Goal: Information Seeking & Learning: Check status

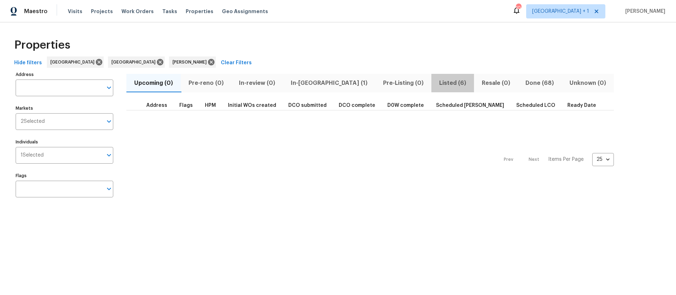
click at [436, 85] on span "Listed (6)" at bounding box center [453, 83] width 34 height 10
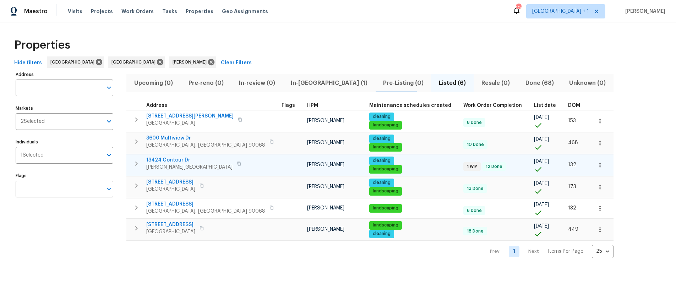
click at [237, 163] on icon "button" at bounding box center [239, 164] width 4 height 4
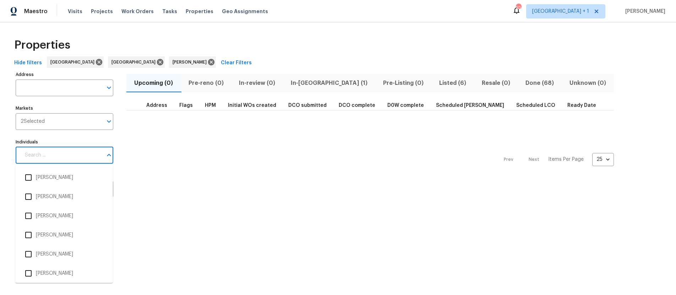
click at [47, 159] on input "Individuals" at bounding box center [62, 155] width 82 height 17
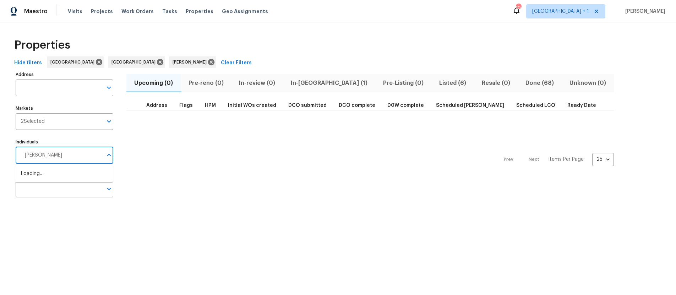
type input "sean hatfield"
click at [26, 178] on input "checkbox" at bounding box center [28, 177] width 15 height 15
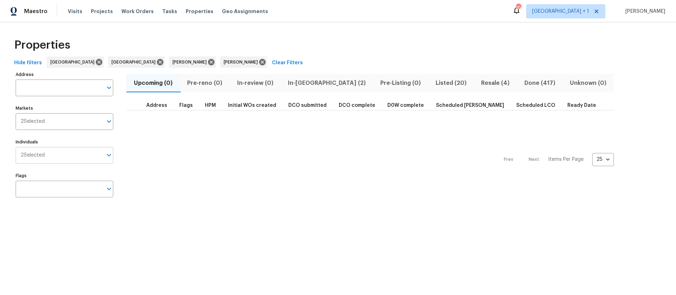
click at [42, 153] on span "2 Selected" at bounding box center [33, 155] width 24 height 6
type input "luis"
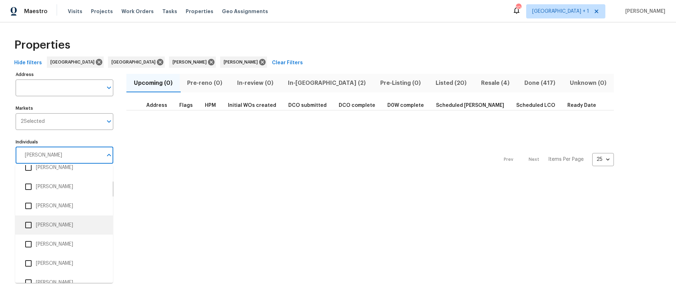
scroll to position [29, 0]
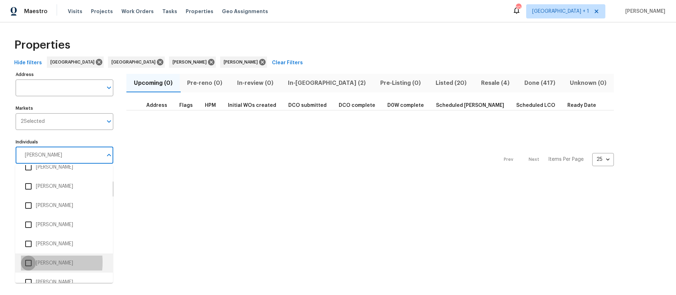
click at [25, 263] on input "checkbox" at bounding box center [28, 263] width 15 height 15
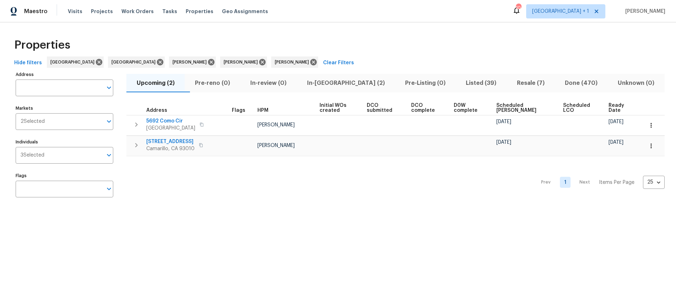
click at [333, 85] on span "In-reno (2)" at bounding box center [345, 83] width 89 height 10
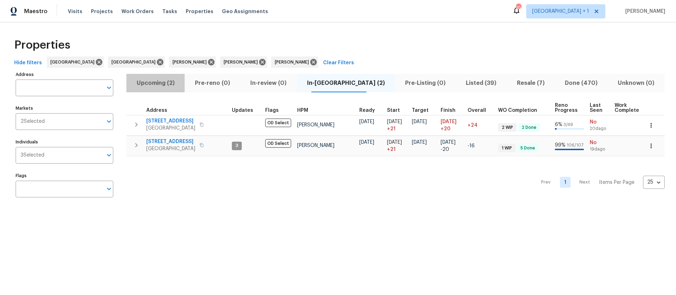
click at [165, 83] on span "Upcoming (2)" at bounding box center [156, 83] width 50 height 10
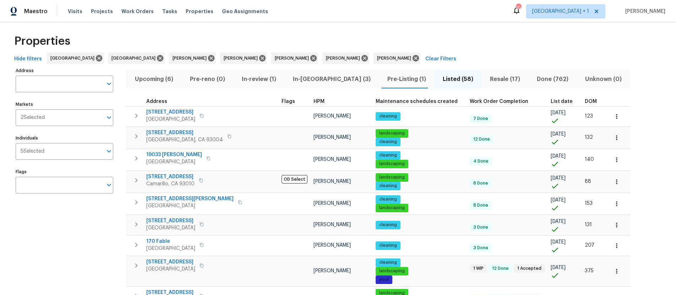
scroll to position [4, 0]
click at [258, 78] on span "In-review (1)" at bounding box center [259, 79] width 43 height 10
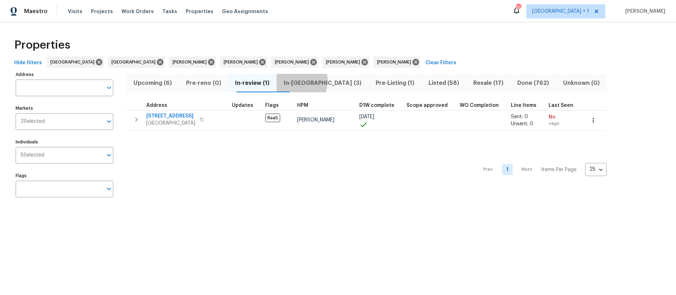
click at [306, 81] on span "In-reno (3)" at bounding box center [322, 83] width 83 height 10
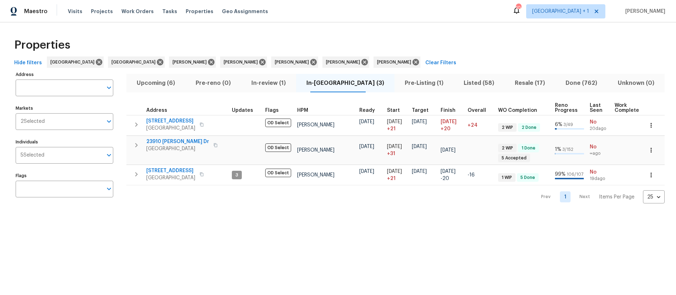
click at [156, 85] on span "Upcoming (6)" at bounding box center [156, 83] width 50 height 10
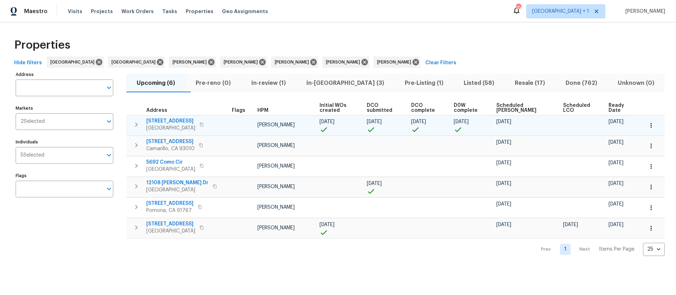
click at [206, 130] on button "button" at bounding box center [201, 125] width 9 height 10
click at [204, 127] on icon "button" at bounding box center [202, 125] width 4 height 4
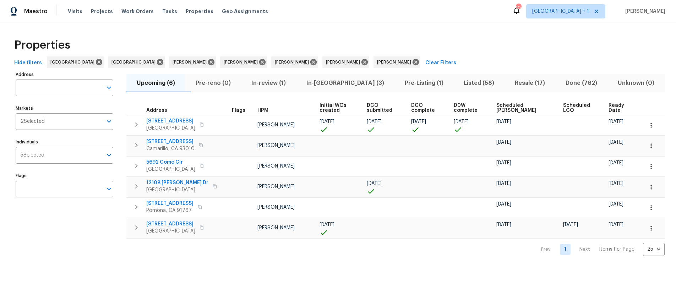
click at [447, 46] on div "Properties" at bounding box center [337, 45] width 653 height 23
